Goal: Check status: Check status

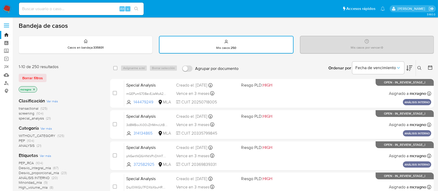
click at [35, 89] on icon "close-filter" at bounding box center [34, 89] width 2 height 2
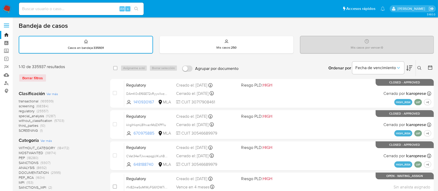
click at [420, 65] on button at bounding box center [420, 68] width 9 height 6
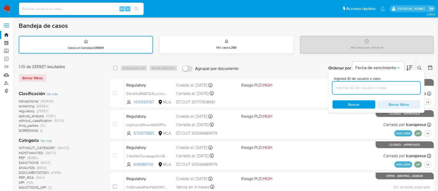
click at [403, 89] on input at bounding box center [377, 87] width 88 height 7
type input "gEPQl5GoEEJaihRxJnFOAyBv"
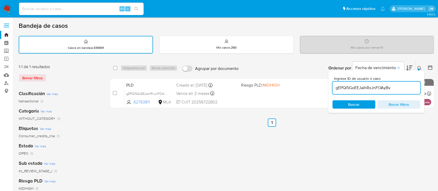
click at [420, 68] on icon at bounding box center [420, 68] width 4 height 4
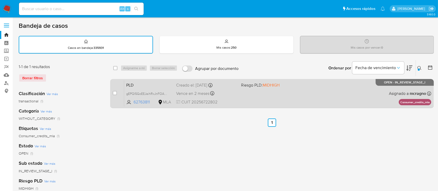
click at [308, 99] on div "PLD gEPQl5GoEEJaihRxJnFOAyBv 62763811 MLA Riesgo PLD: MIDHIGH Creado el: 12/09/…" at bounding box center [277, 93] width 307 height 26
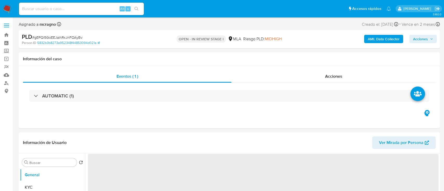
select select "10"
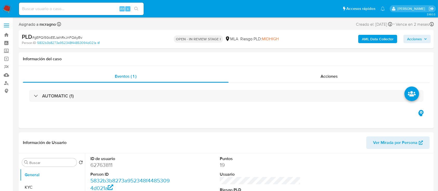
click at [417, 41] on span "Acciones" at bounding box center [414, 39] width 15 height 8
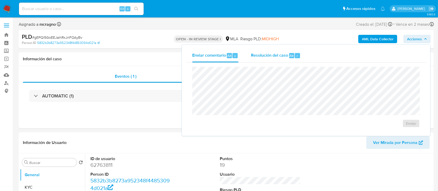
click at [250, 62] on button "Resolución del caso Alt r" at bounding box center [276, 56] width 62 height 14
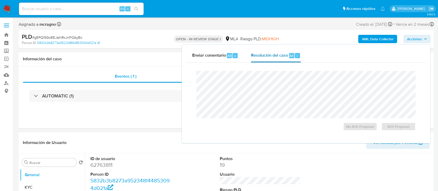
click at [283, 59] on div "Resolución del caso Alt r" at bounding box center [276, 56] width 50 height 14
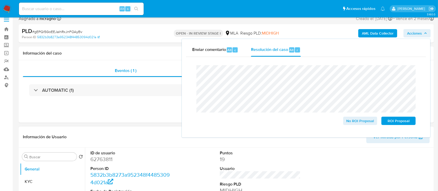
scroll to position [69, 0]
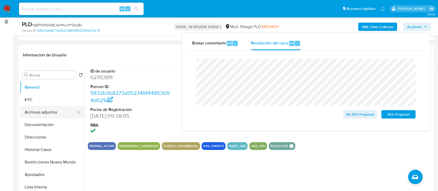
click at [60, 113] on button "Archivos adjuntos" at bounding box center [50, 112] width 61 height 12
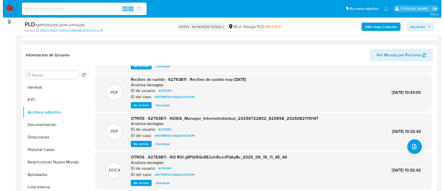
scroll to position [44, 0]
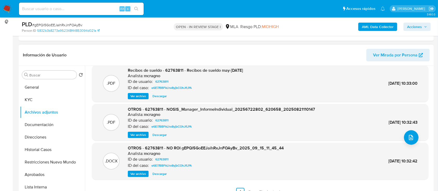
drag, startPoint x: 143, startPoint y: 173, endPoint x: 153, endPoint y: 173, distance: 9.9
click at [143, 173] on span "Ver archivo" at bounding box center [138, 173] width 16 height 5
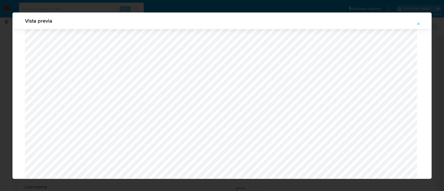
scroll to position [198, 0]
click at [420, 23] on icon "Attachment preview" at bounding box center [418, 24] width 4 height 4
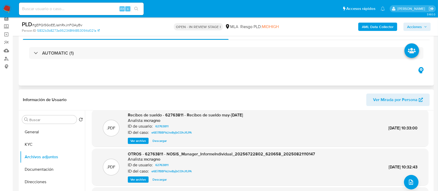
scroll to position [0, 0]
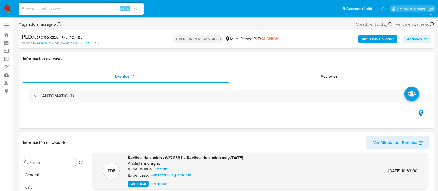
click at [423, 38] on span "Acciones" at bounding box center [417, 38] width 20 height 7
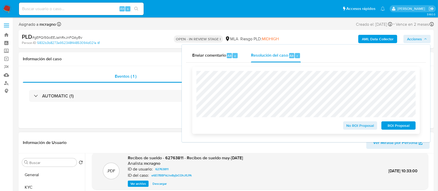
click at [360, 127] on span "No ROI Proposal" at bounding box center [360, 125] width 27 height 7
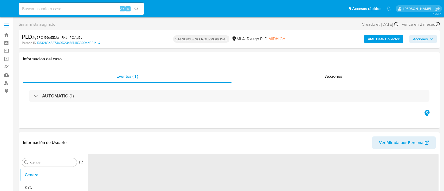
select select "10"
